Goal: Information Seeking & Learning: Learn about a topic

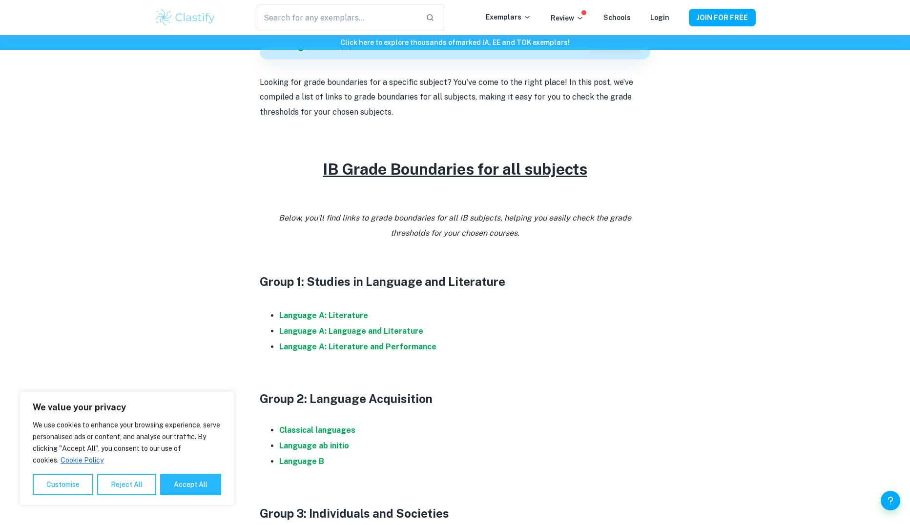
scroll to position [488, 0]
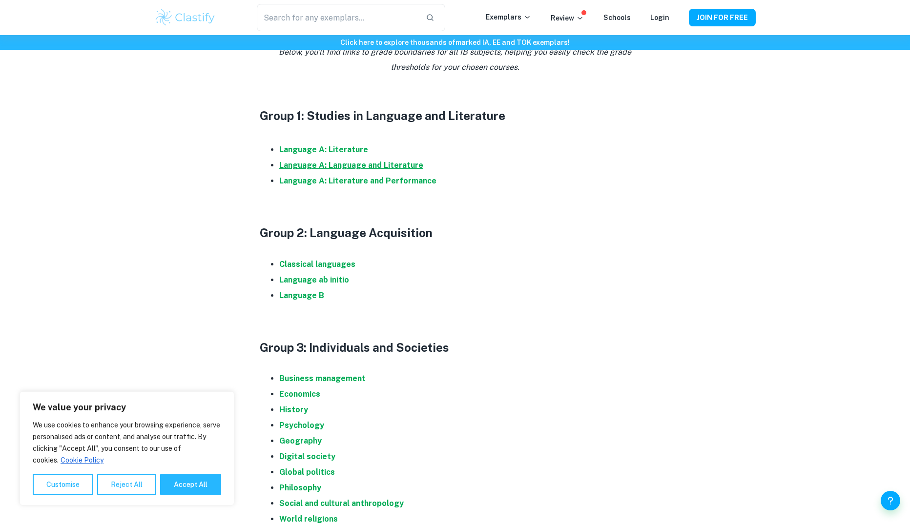
click at [354, 165] on strong "Language A: Language and Literature" at bounding box center [351, 165] width 144 height 9
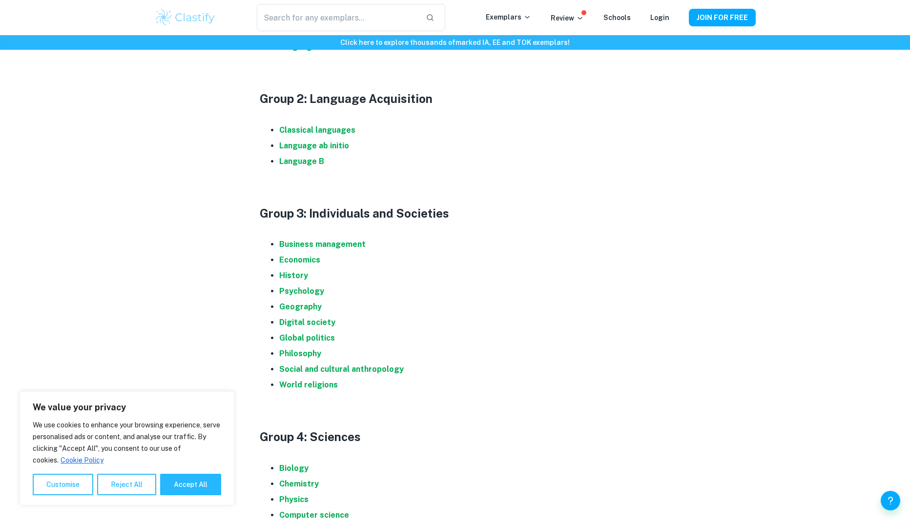
scroll to position [781, 0]
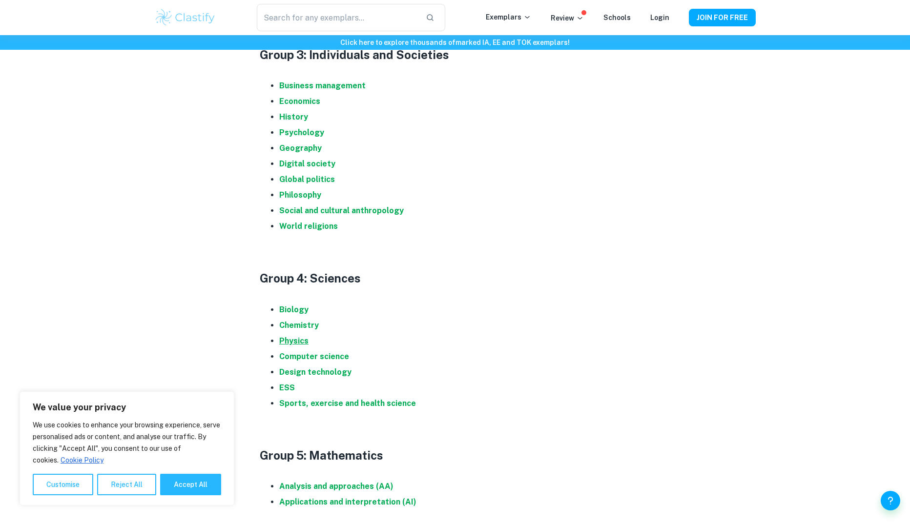
click at [301, 337] on strong "Physics" at bounding box center [293, 340] width 29 height 9
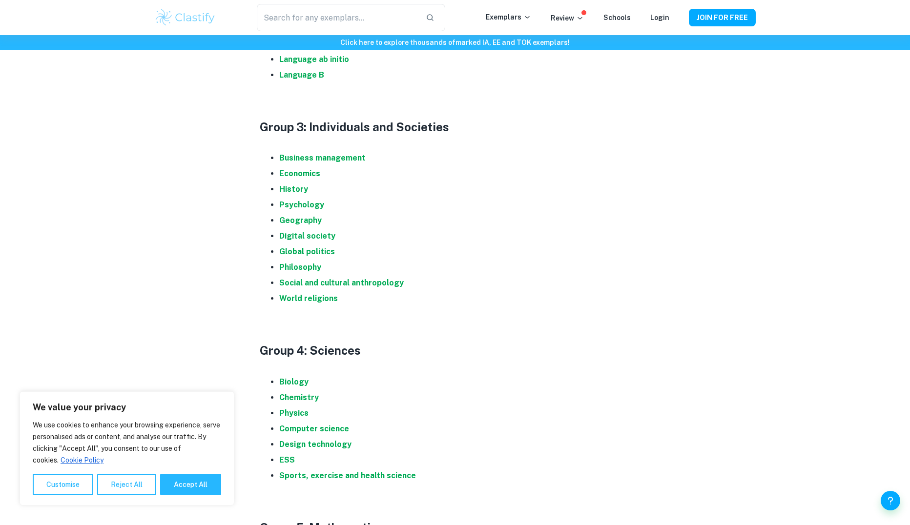
scroll to position [683, 0]
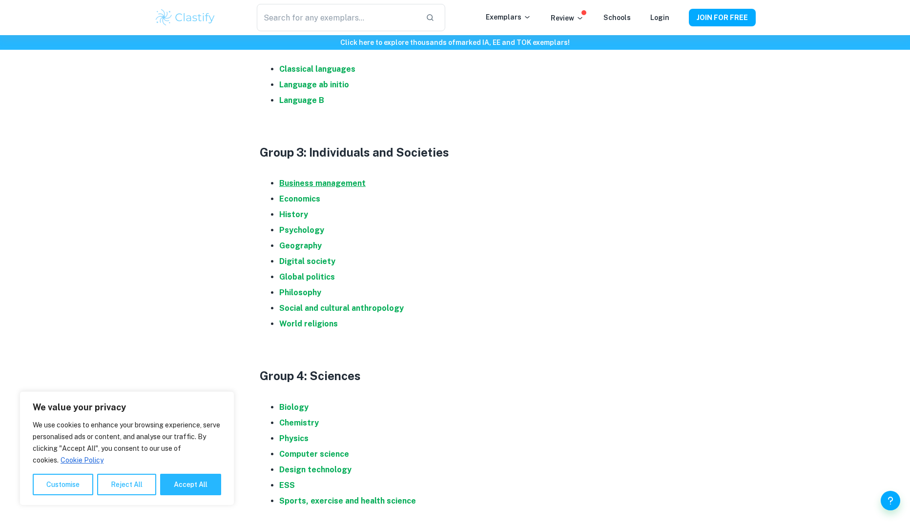
click at [362, 181] on strong "Business management" at bounding box center [322, 183] width 86 height 9
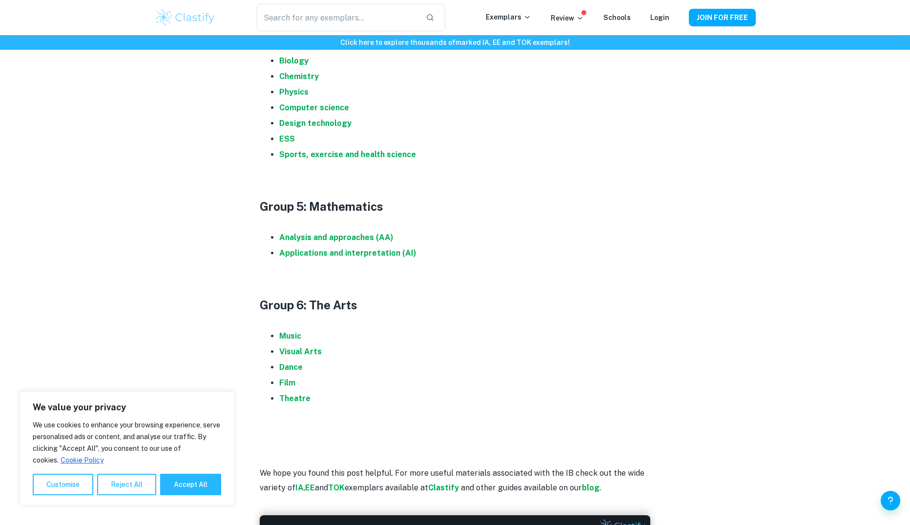
scroll to position [1074, 0]
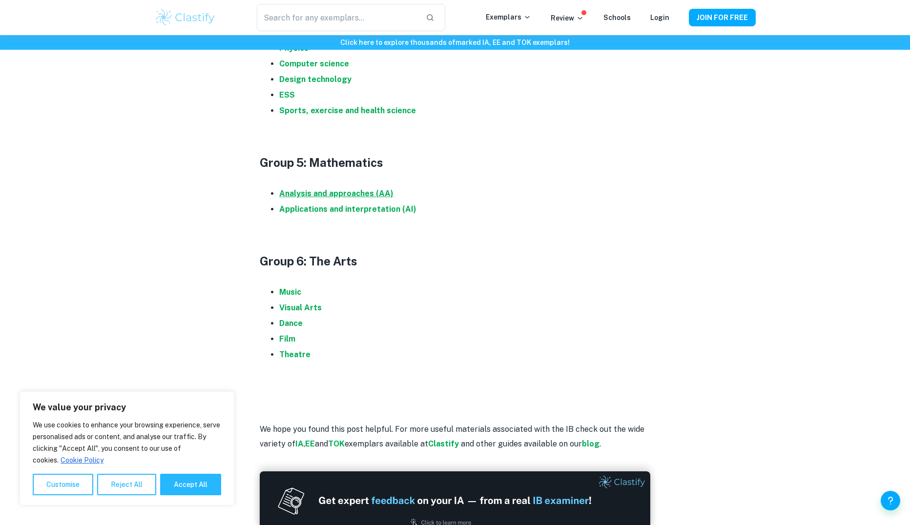
click at [349, 190] on strong "Analysis and approaches (AA)" at bounding box center [336, 193] width 114 height 9
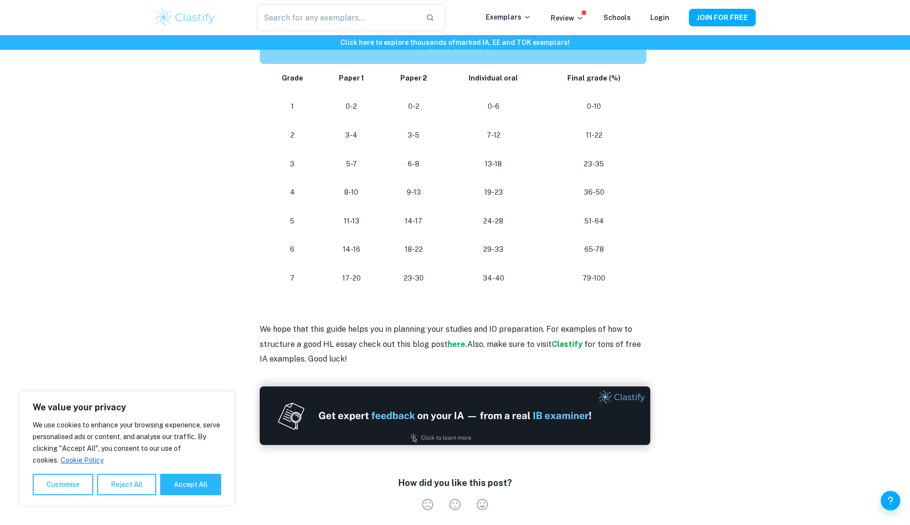
scroll to position [881, 0]
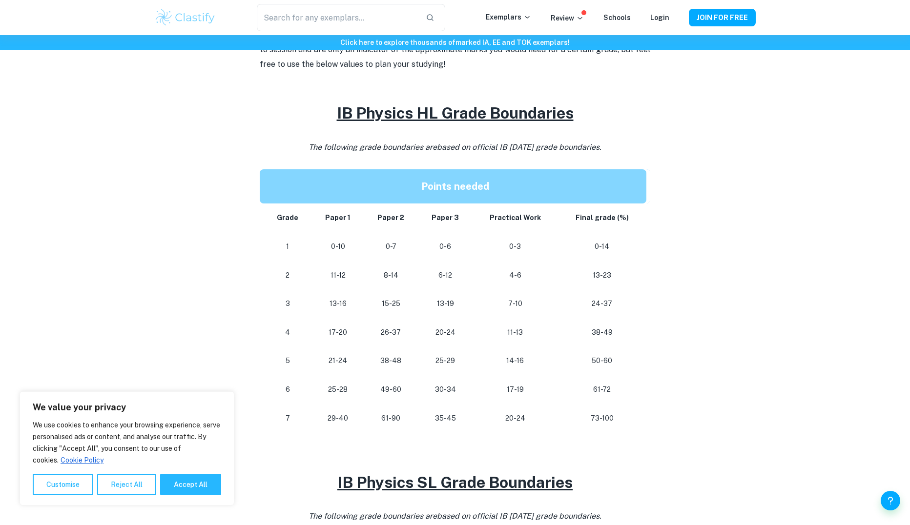
scroll to position [390, 0]
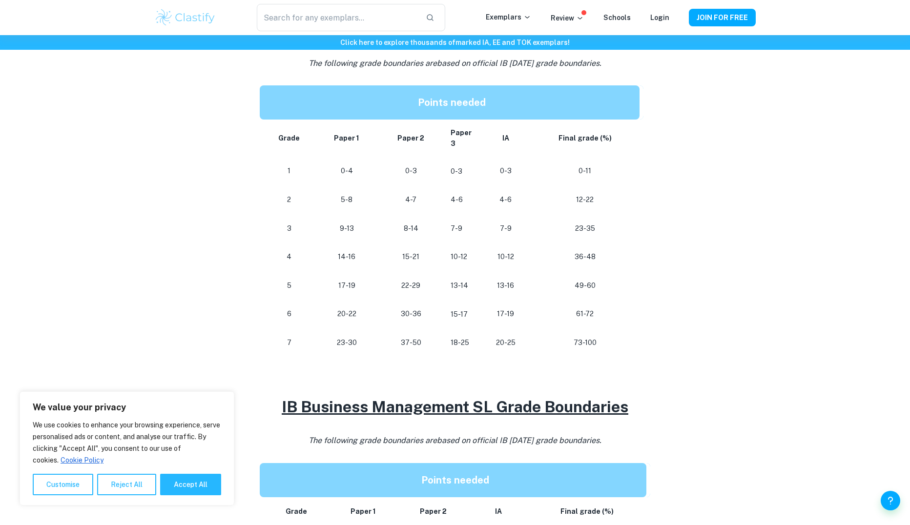
scroll to position [439, 0]
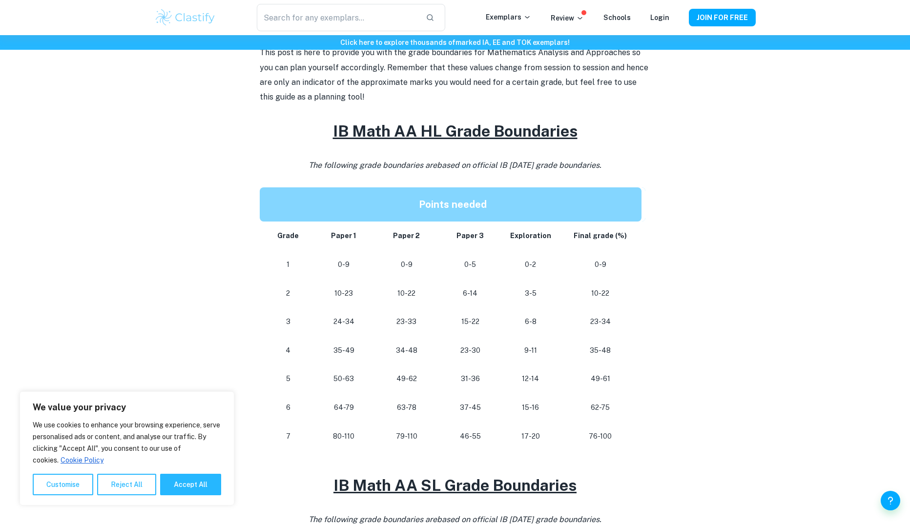
scroll to position [390, 0]
